Goal: Transaction & Acquisition: Purchase product/service

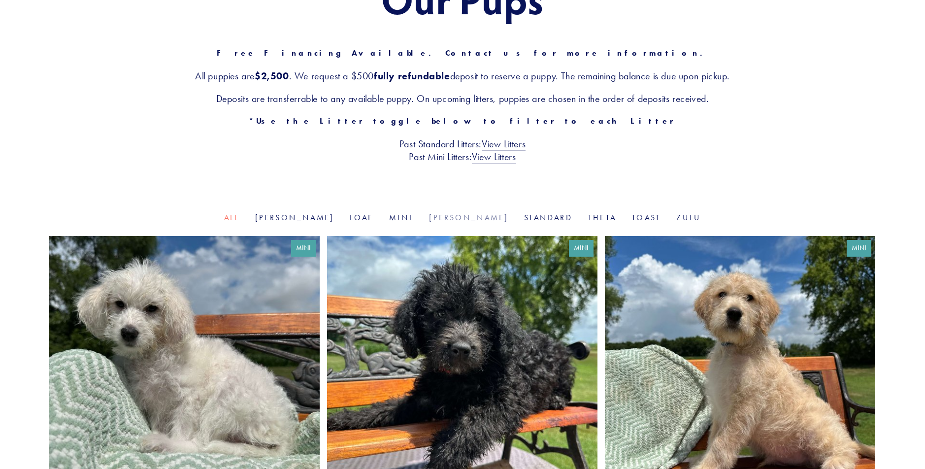
click at [441, 217] on link "Rosie" at bounding box center [468, 217] width 79 height 9
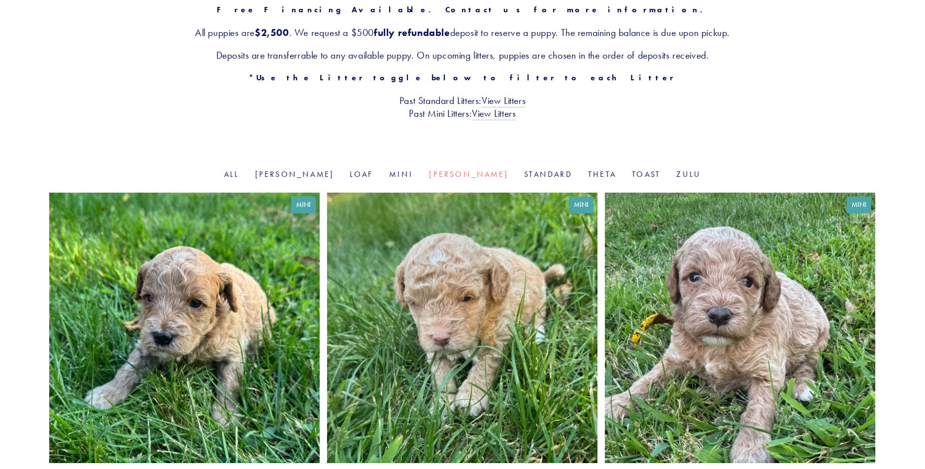
scroll to position [197, 0]
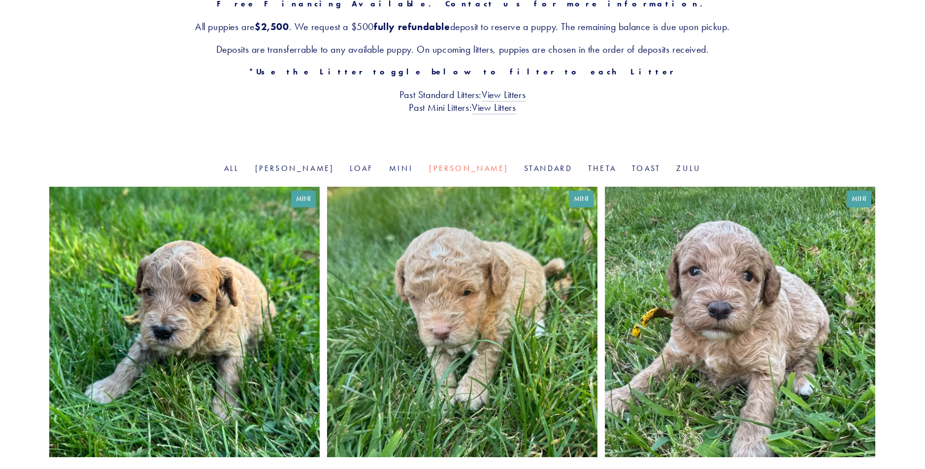
click at [443, 260] on link at bounding box center [462, 337] width 270 height 300
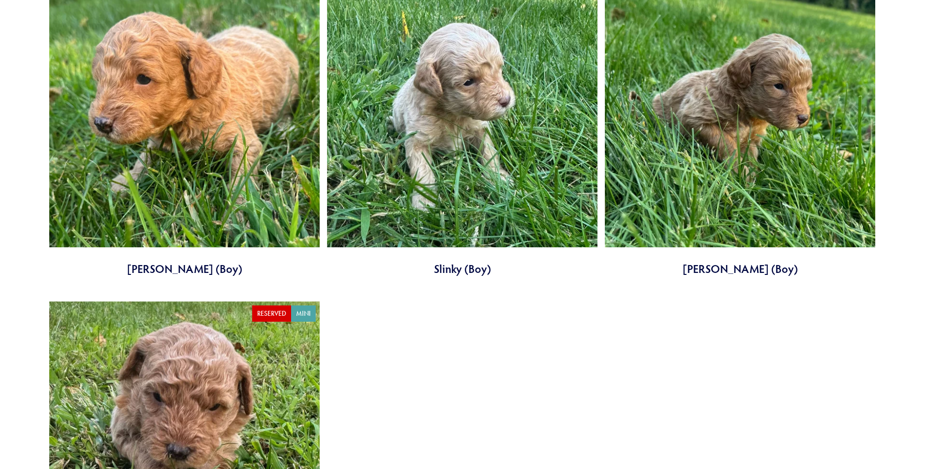
scroll to position [738, 0]
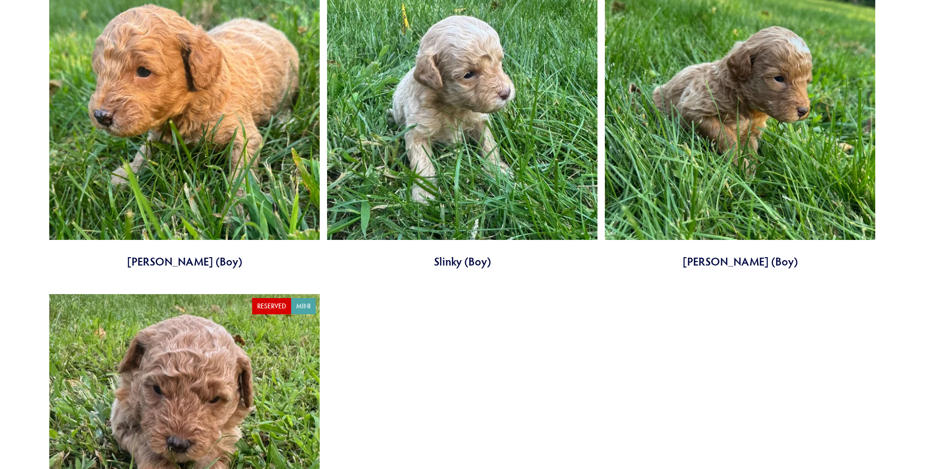
click at [512, 93] on link at bounding box center [462, 119] width 270 height 300
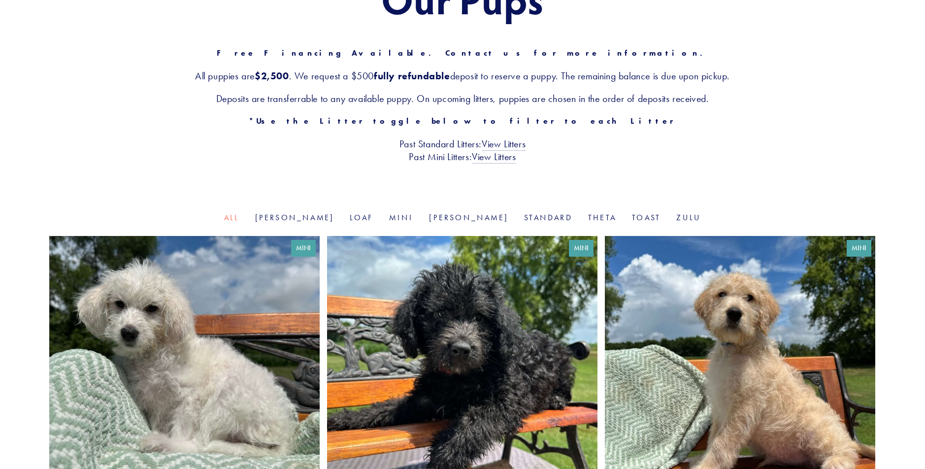
drag, startPoint x: 0, startPoint y: 0, endPoint x: 444, endPoint y: 175, distance: 476.9
click at [444, 175] on div "Our Pups Free Financing Available. Contact us for more information. All puppies…" at bounding box center [462, 70] width 925 height 284
click at [439, 221] on link "Rosie" at bounding box center [468, 217] width 79 height 9
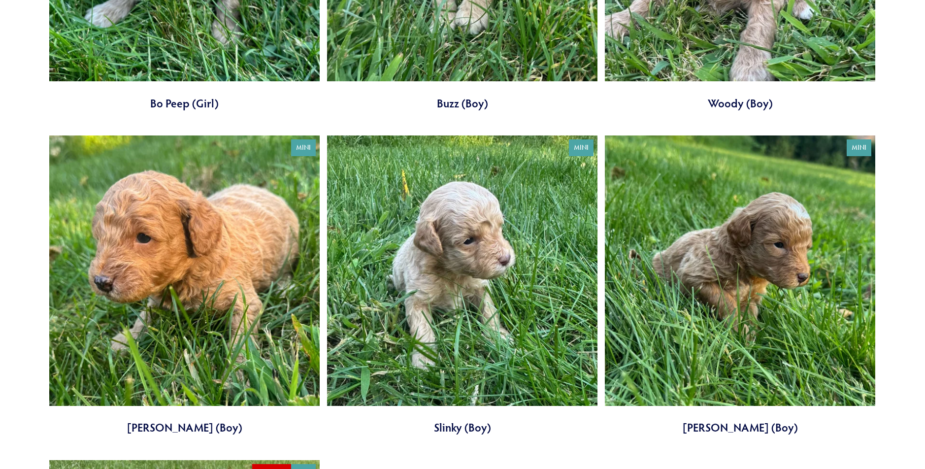
scroll to position [573, 0]
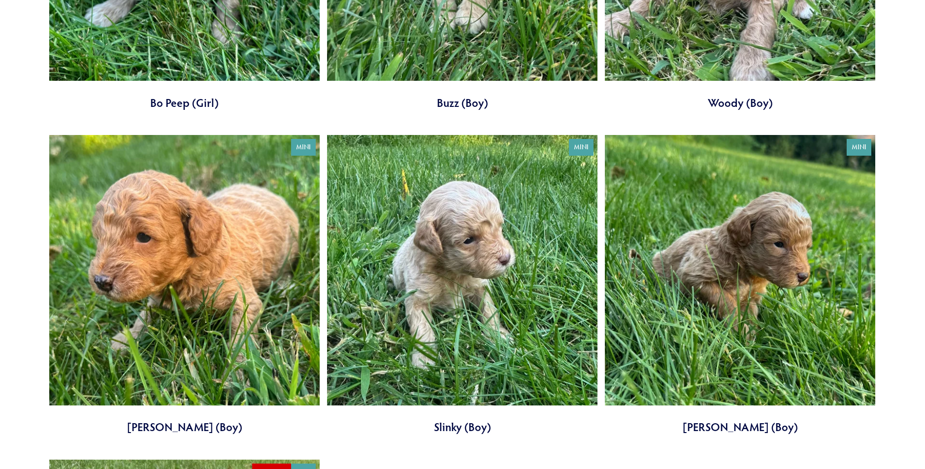
click at [673, 247] on link at bounding box center [740, 285] width 270 height 300
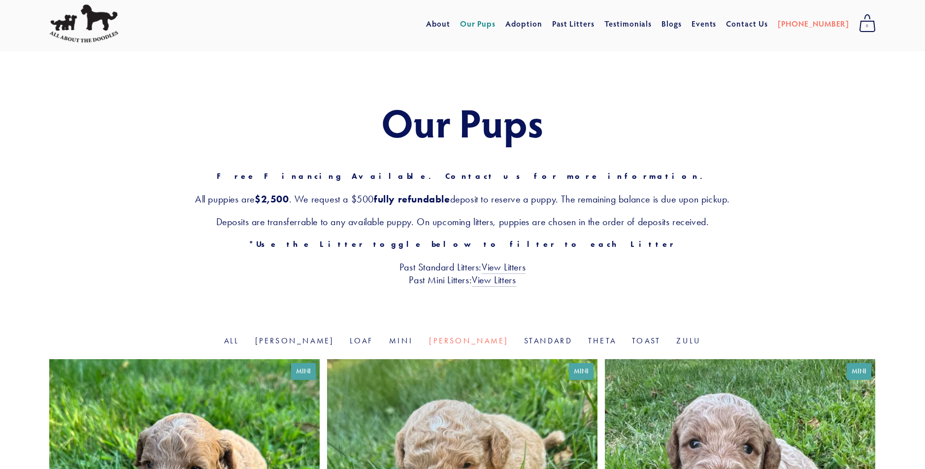
scroll to position [0, 0]
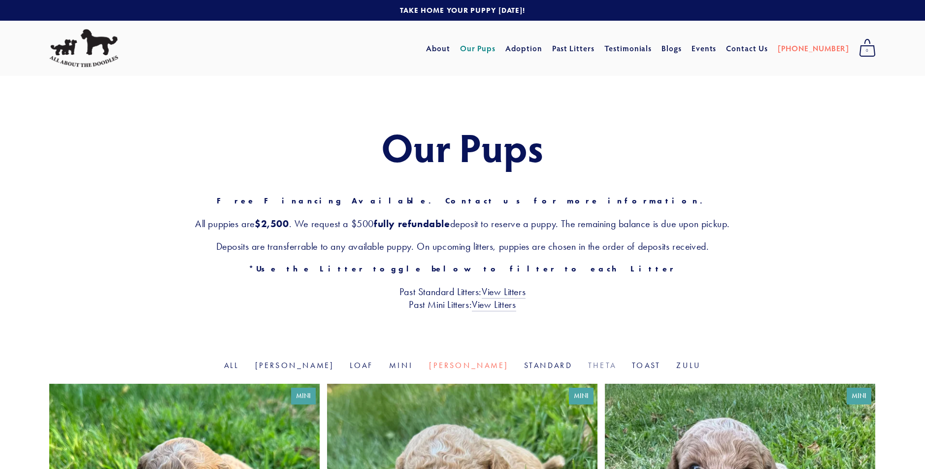
click at [588, 365] on link "Theta" at bounding box center [602, 364] width 28 height 9
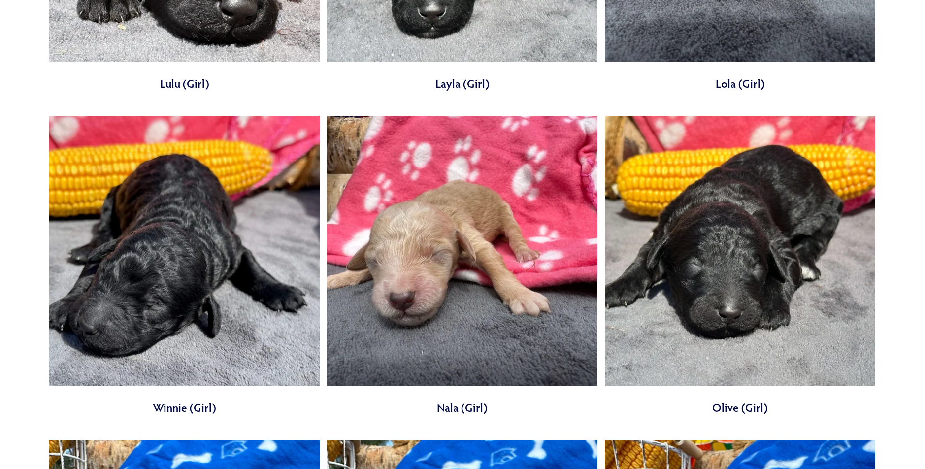
scroll to position [576, 0]
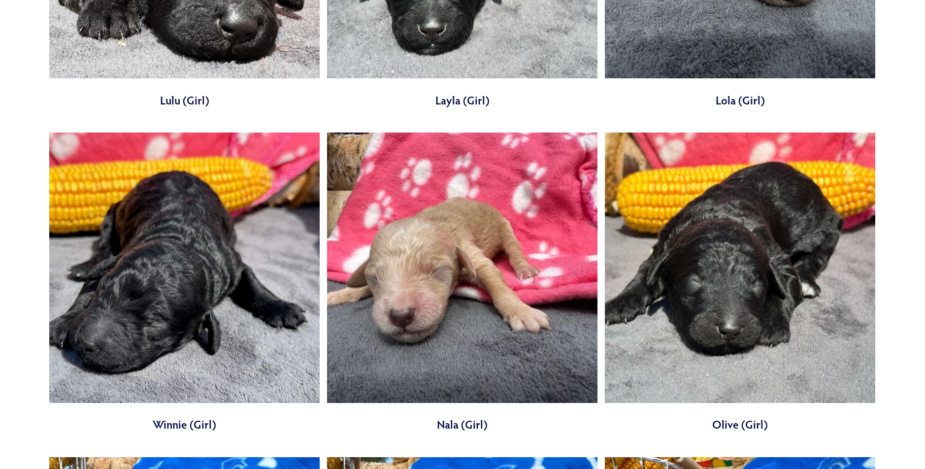
click at [240, 250] on link at bounding box center [184, 282] width 270 height 300
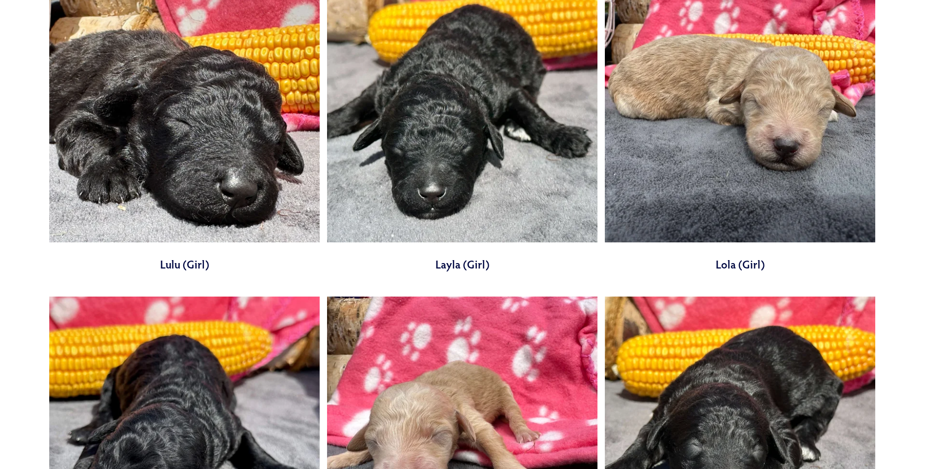
scroll to position [413, 0]
